Goal: Check status: Check status

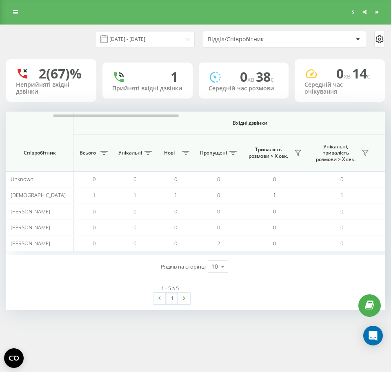
scroll to position [0, 36]
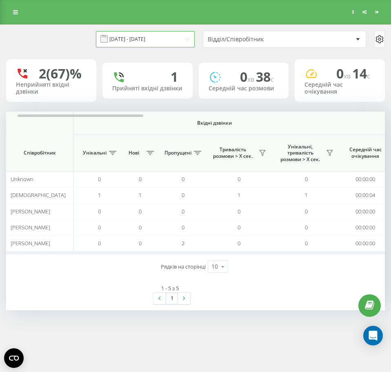
click at [181, 41] on input "[DATE] - [DATE]" at bounding box center [145, 39] width 99 height 16
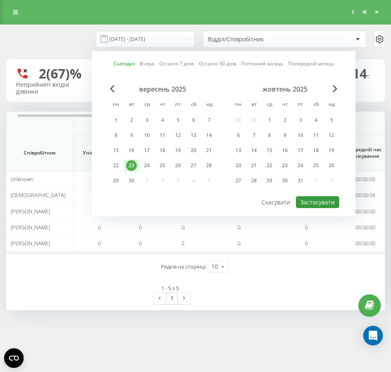
click at [312, 205] on button "Застосувати" at bounding box center [317, 202] width 43 height 12
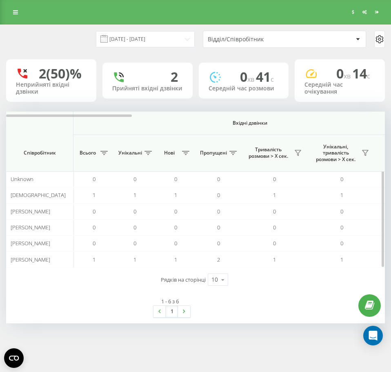
click at [268, 126] on span "Вхідні дзвінки" at bounding box center [250, 123] width 310 height 7
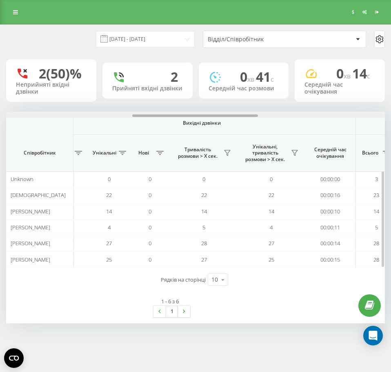
click at [276, 118] on div at bounding box center [195, 115] width 379 height 6
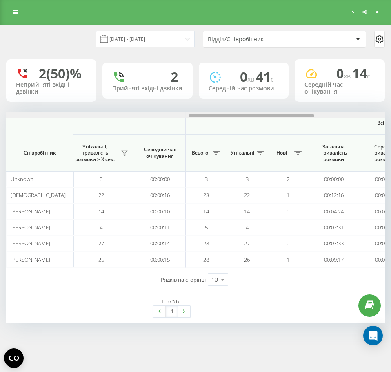
scroll to position [0, 551]
drag, startPoint x: 268, startPoint y: 131, endPoint x: 199, endPoint y: 126, distance: 69.2
click at [199, 126] on div "[DATE] - [DATE] Відділ/Співробітник 2 (50)% Неприйняті вхідні дзвінки 2 Прийнят…" at bounding box center [195, 174] width 379 height 298
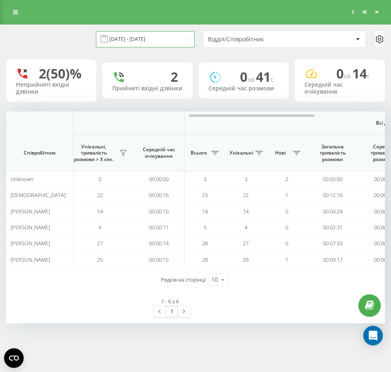
click at [178, 47] on input "[DATE] - [DATE]" at bounding box center [145, 39] width 99 height 16
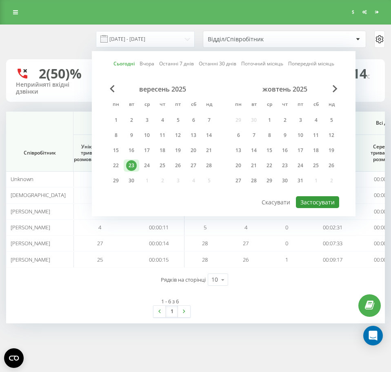
click at [314, 205] on button "Застосувати" at bounding box center [317, 202] width 43 height 12
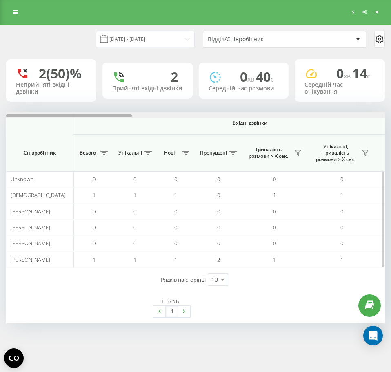
scroll to position [0, 379]
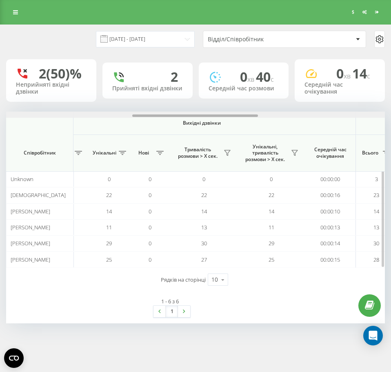
click at [284, 118] on div at bounding box center [195, 115] width 379 height 6
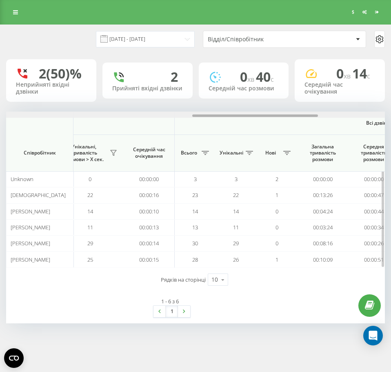
scroll to position [0, 563]
drag, startPoint x: 284, startPoint y: 130, endPoint x: 219, endPoint y: 139, distance: 65.6
click at [219, 139] on div "Вхідні дзвінки Вихідні дзвінки Всі дзвінки Співробітник Всього Унікальні Нові П…" at bounding box center [195, 190] width 379 height 156
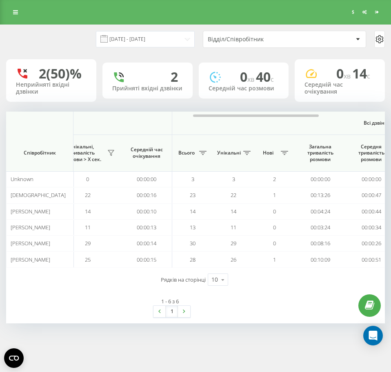
click at [195, 40] on div "[DATE] - [DATE] Відділ/Співробітник" at bounding box center [195, 39] width 379 height 17
click at [180, 40] on input "[DATE] - [DATE]" at bounding box center [145, 39] width 99 height 16
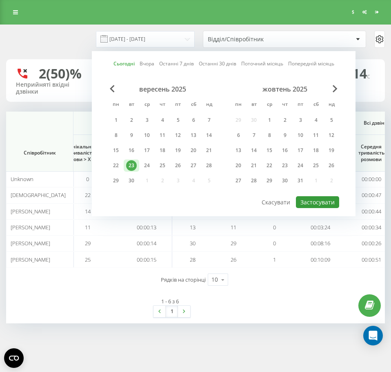
click at [308, 201] on button "Застосувати" at bounding box center [317, 202] width 43 height 12
